Goal: Information Seeking & Learning: Learn about a topic

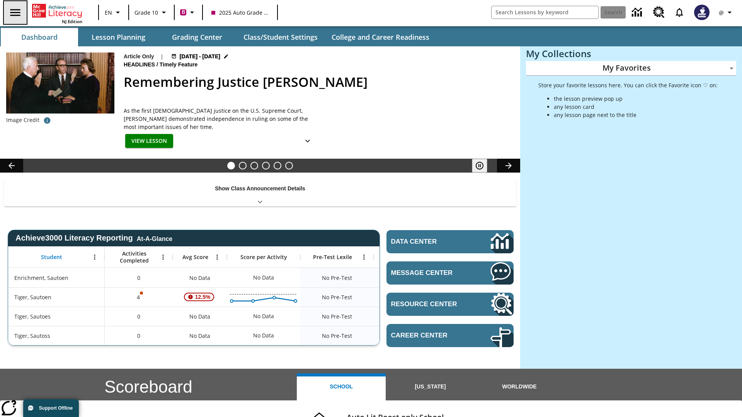
click at [14, 12] on icon "Open side menu" at bounding box center [15, 12] width 10 height 7
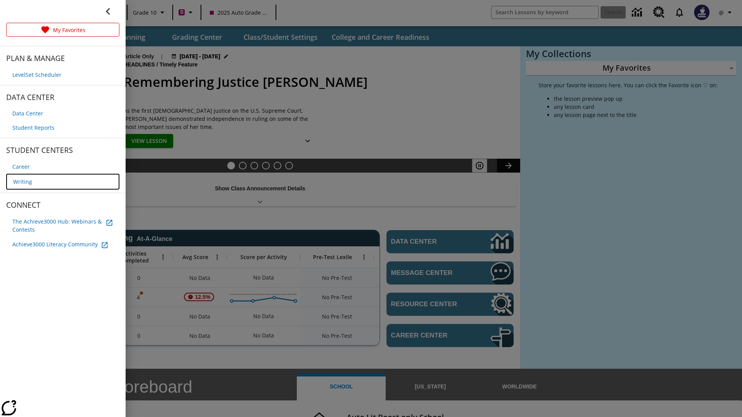
click at [22, 181] on span "Writing" at bounding box center [22, 182] width 19 height 8
